Goal: Check status: Check status

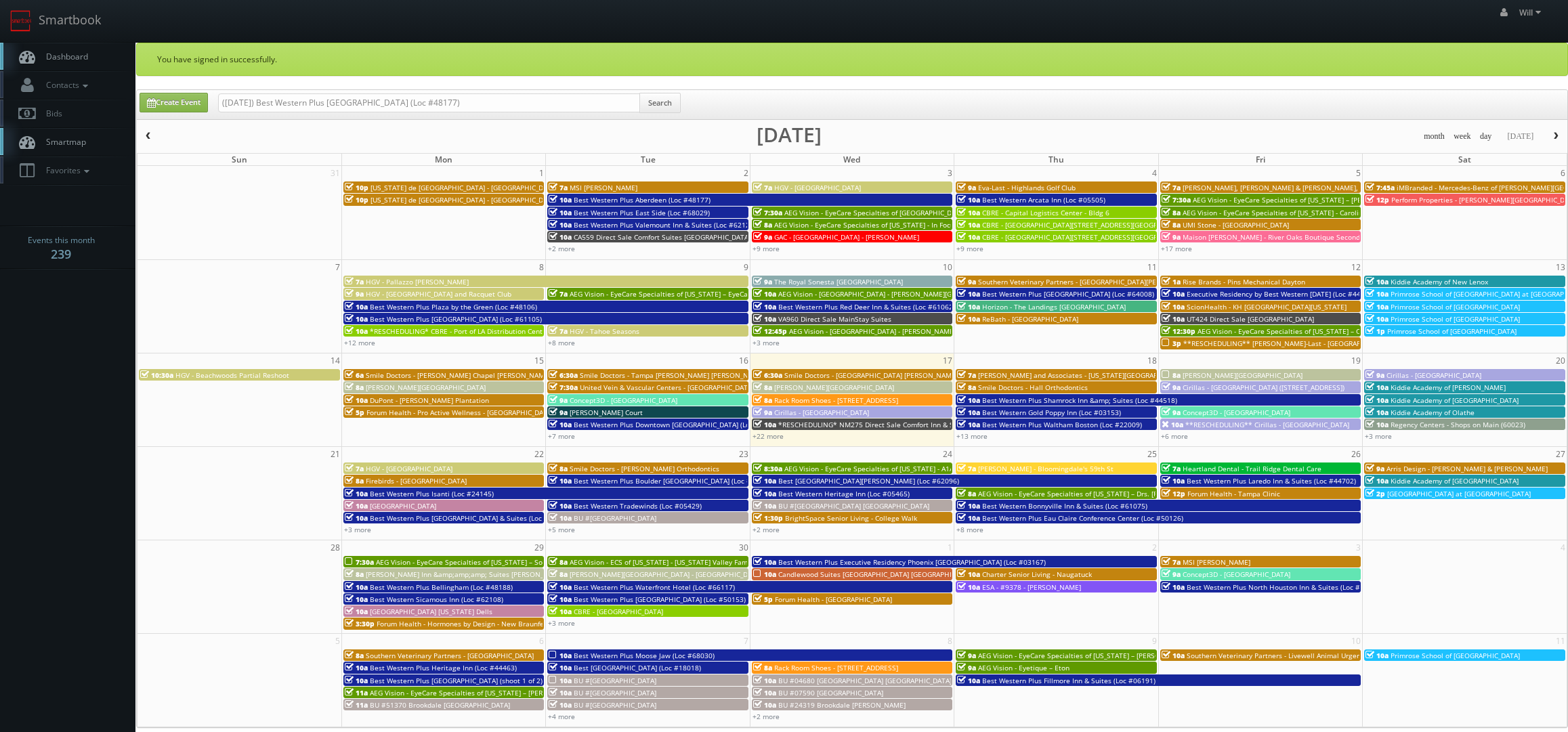
drag, startPoint x: 261, startPoint y: 100, endPoint x: 40, endPoint y: 48, distance: 227.0
click at [40, 48] on body "Smartbook Toggle Side Navigation Toggle Top Navigation Will Will Profile Logout…" at bounding box center [784, 503] width 1568 height 1007
type input "Best Western Plus Aberdeen (Loc #48177)"
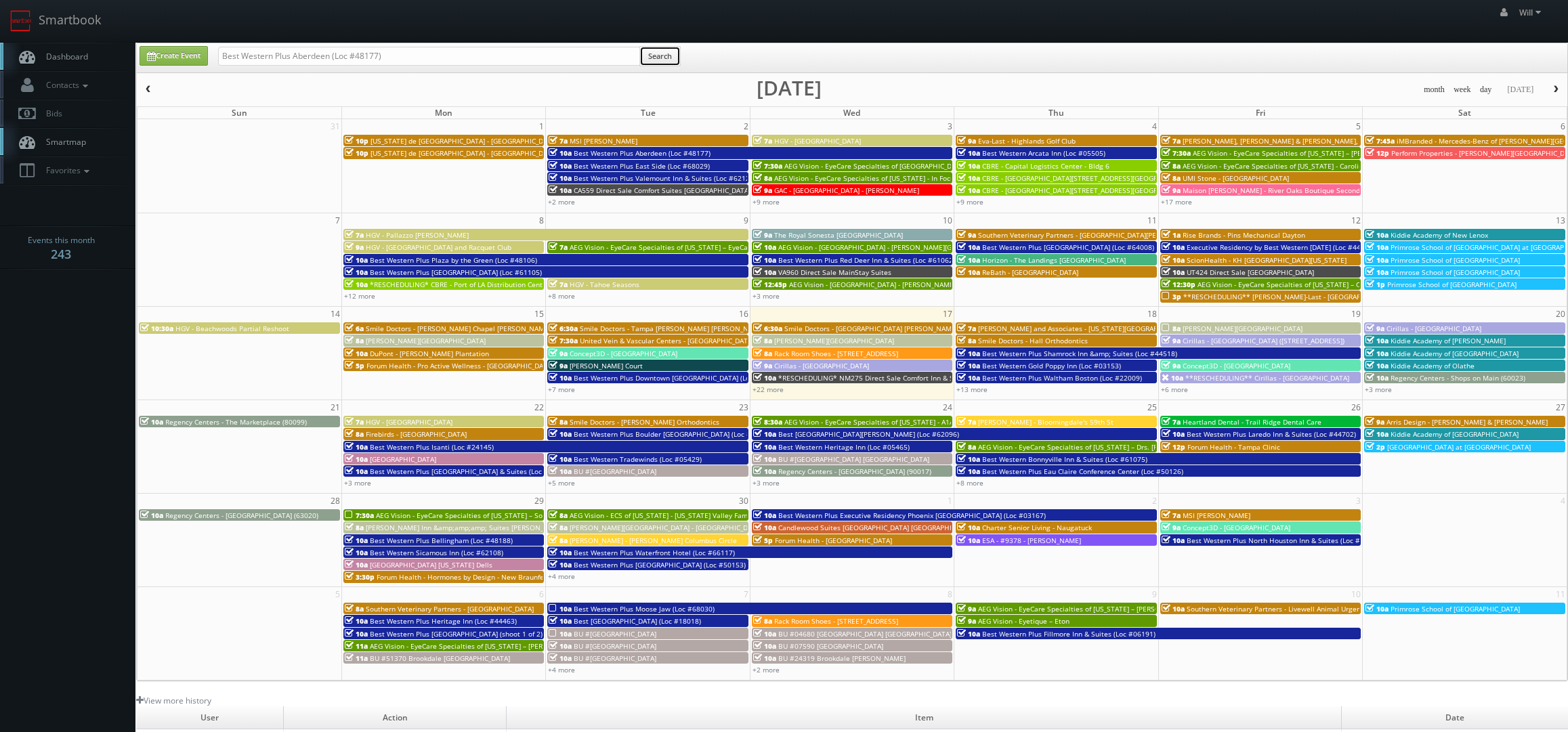
click at [672, 53] on button "Search" at bounding box center [660, 55] width 41 height 20
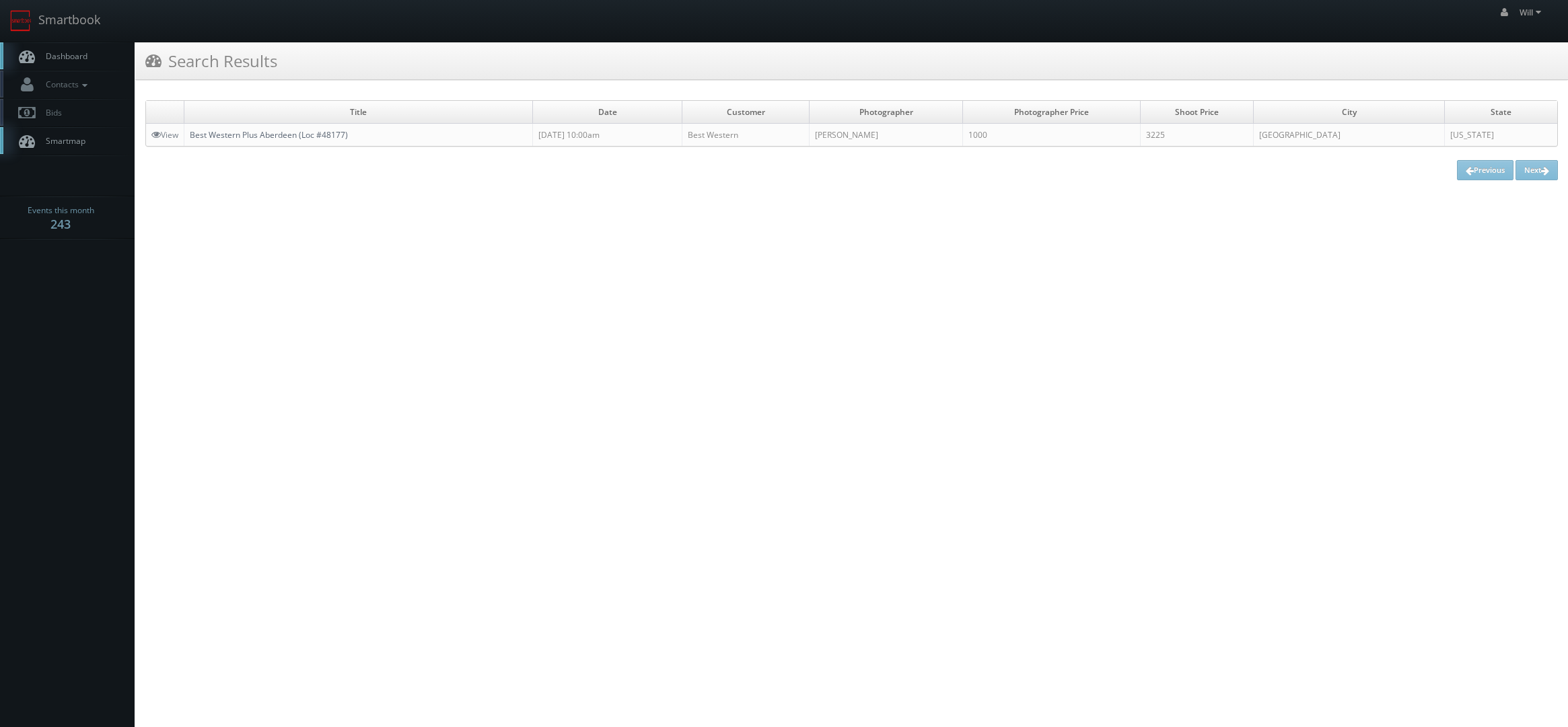
click at [317, 138] on link "Best Western Plus Aberdeen (Loc #48177)" at bounding box center [269, 135] width 158 height 11
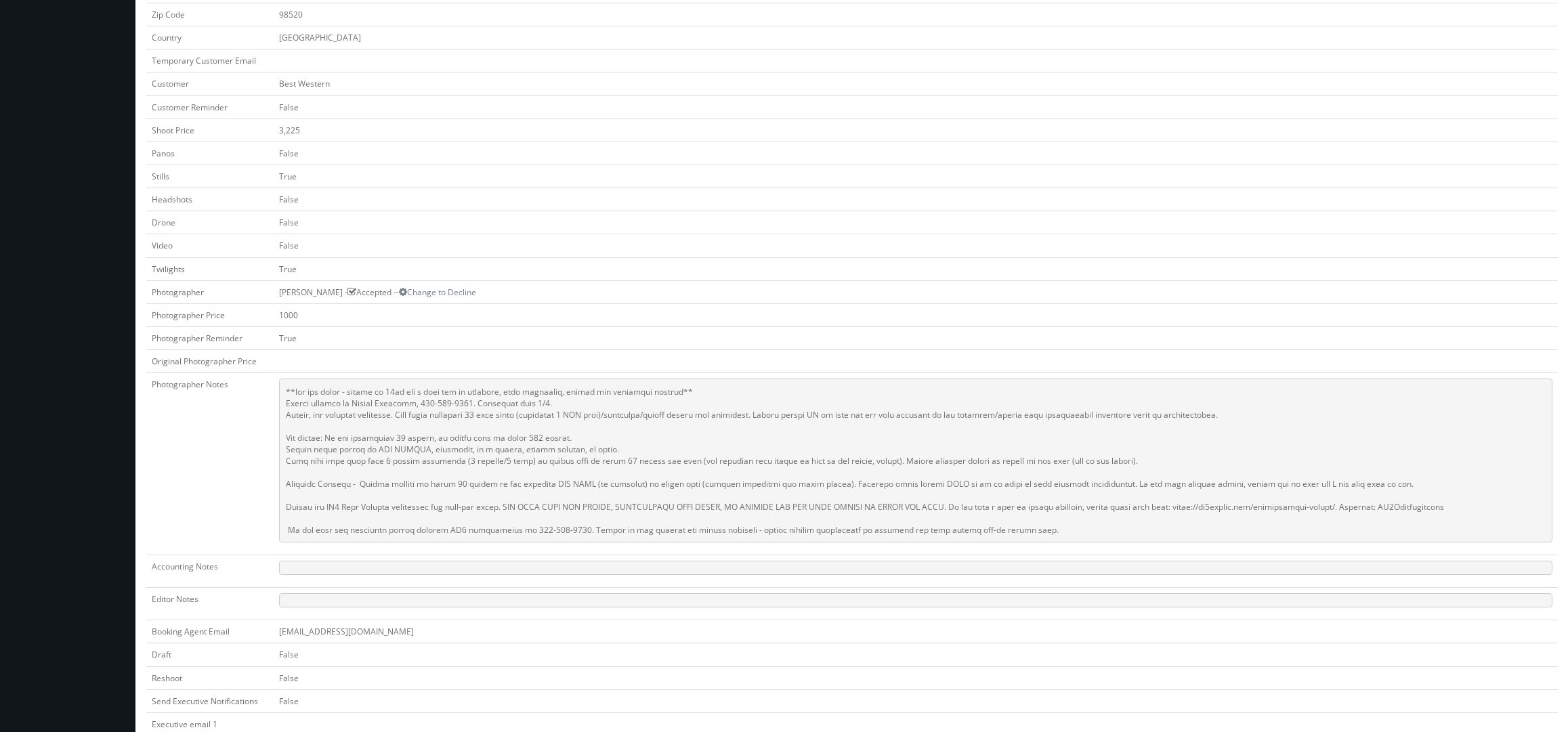
scroll to position [339, 0]
